Goal: Task Accomplishment & Management: Manage account settings

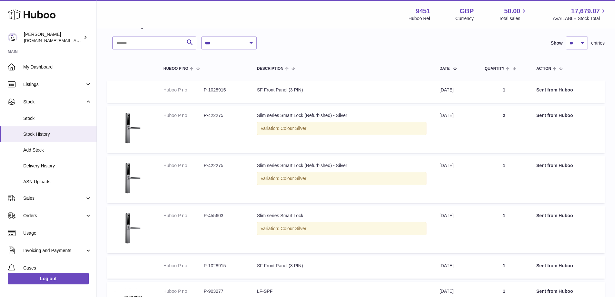
scroll to position [33, 0]
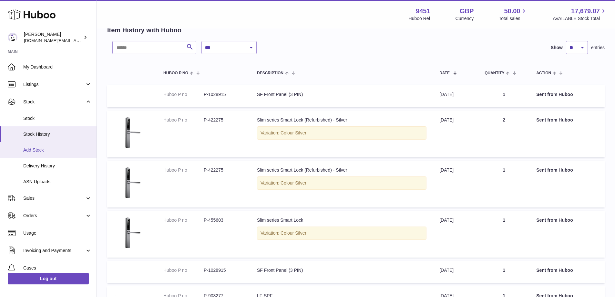
click at [45, 152] on span "Add Stock" at bounding box center [57, 150] width 68 height 6
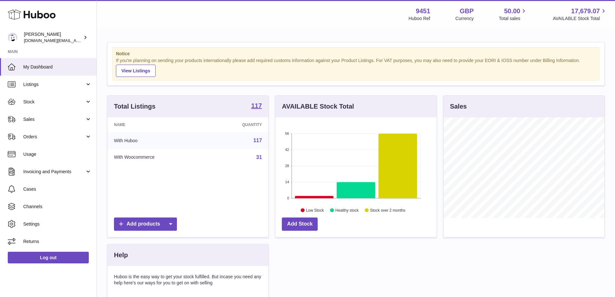
scroll to position [101, 161]
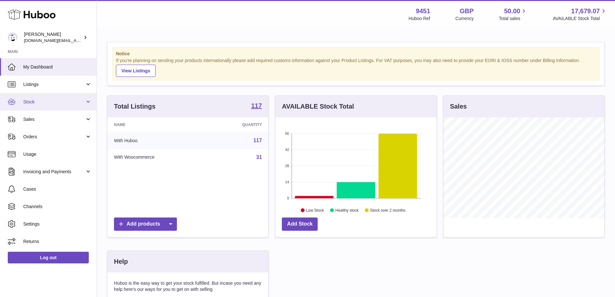
click at [61, 100] on span "Stock" at bounding box center [54, 102] width 62 height 6
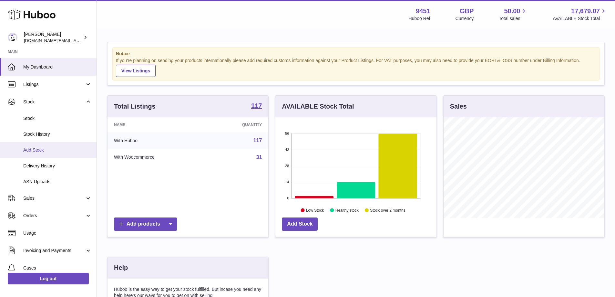
click at [55, 151] on span "Add Stock" at bounding box center [57, 150] width 68 height 6
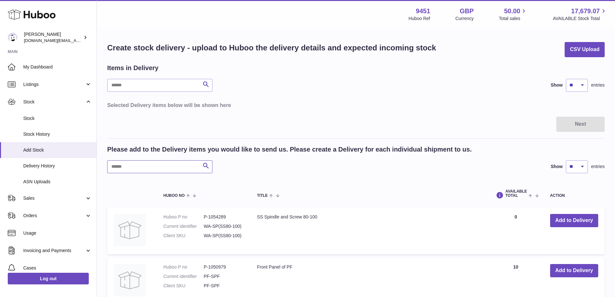
click at [139, 165] on input "text" at bounding box center [159, 166] width 105 height 13
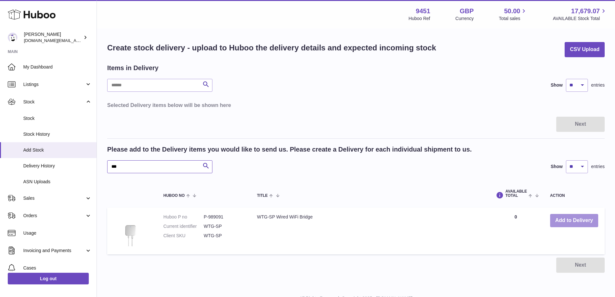
type input "***"
click at [588, 220] on button "Add to Delivery" at bounding box center [574, 220] width 48 height 13
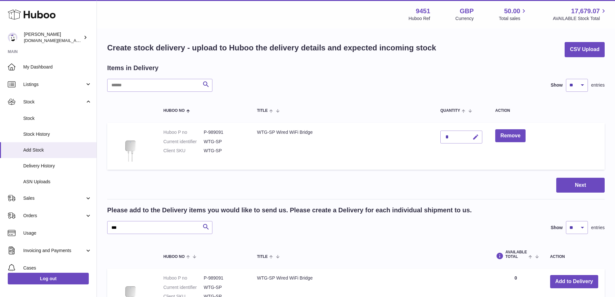
click at [479, 136] on icon "button" at bounding box center [476, 137] width 7 height 7
type input "***"
click at [474, 139] on icon "submit" at bounding box center [476, 137] width 6 height 6
click at [579, 191] on button "Next" at bounding box center [581, 185] width 48 height 15
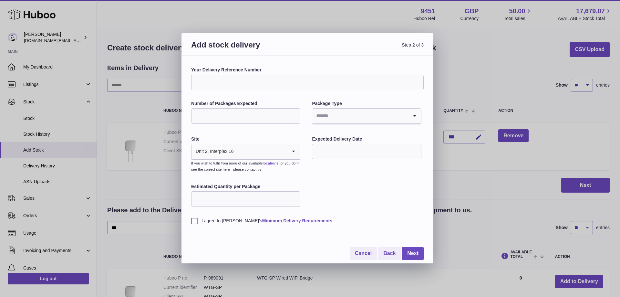
click at [223, 117] on input "Number of Packages Expected" at bounding box center [245, 116] width 109 height 16
type input "*"
click at [320, 116] on input "Search for option" at bounding box center [360, 116] width 96 height 15
click at [336, 158] on li "Boxes" at bounding box center [367, 159] width 108 height 13
click at [338, 152] on input "text" at bounding box center [366, 152] width 109 height 16
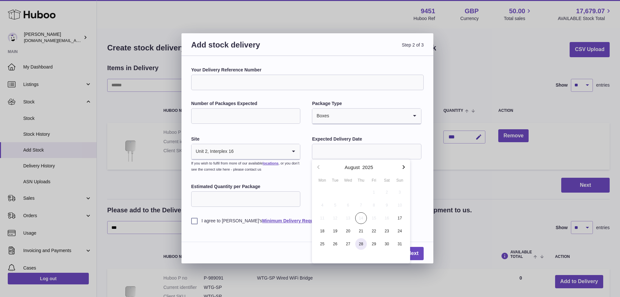
click at [361, 244] on span "28" at bounding box center [361, 244] width 12 height 12
type input "**********"
click at [229, 199] on input "Estimated Quantity per Package" at bounding box center [245, 199] width 109 height 16
type input "***"
click at [194, 223] on label "I agree to Huboo's Minimum Delivery Requirements" at bounding box center [307, 221] width 233 height 6
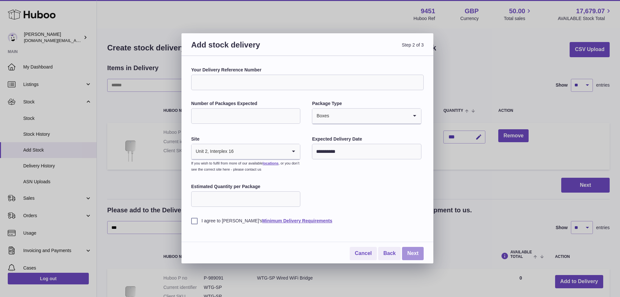
click at [406, 255] on link "Next" at bounding box center [413, 253] width 22 height 13
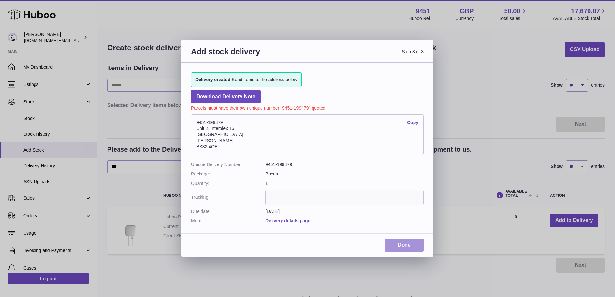
click at [399, 245] on link "Done" at bounding box center [404, 244] width 39 height 13
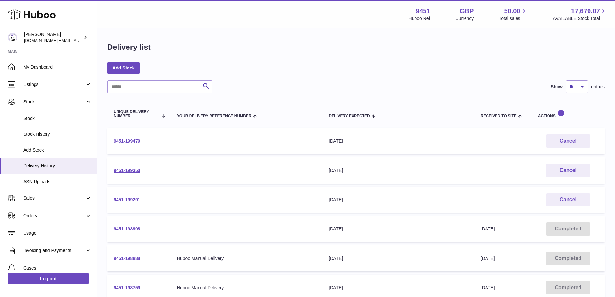
click at [128, 140] on link "9451-199479" at bounding box center [127, 140] width 27 height 5
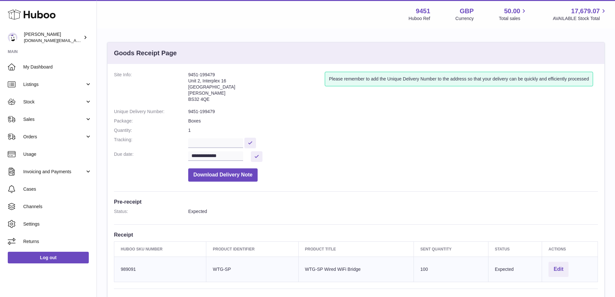
drag, startPoint x: 120, startPoint y: 266, endPoint x: 139, endPoint y: 267, distance: 18.1
click at [139, 267] on td "Huboo SKU Number 989091" at bounding box center [160, 268] width 92 height 25
copy td "989091"
drag, startPoint x: 202, startPoint y: 74, endPoint x: 215, endPoint y: 74, distance: 13.9
click at [215, 74] on address "9451-199479 [STREET_ADDRESS][PERSON_NAME]" at bounding box center [256, 89] width 137 height 34
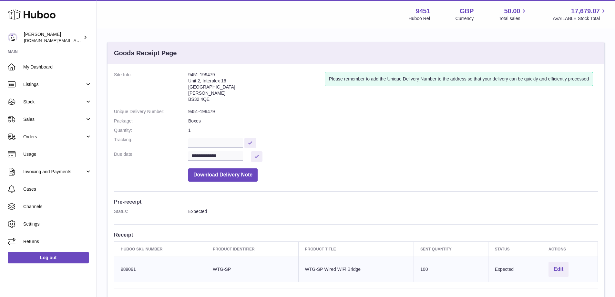
click at [206, 76] on address "9451-199479 [STREET_ADDRESS][PERSON_NAME]" at bounding box center [256, 89] width 137 height 34
drag, startPoint x: 200, startPoint y: 75, endPoint x: 224, endPoint y: 73, distance: 23.3
click at [224, 73] on address "9451-199479 [STREET_ADDRESS][PERSON_NAME]" at bounding box center [256, 89] width 137 height 34
copy address "199479"
